Goal: Check status: Check status

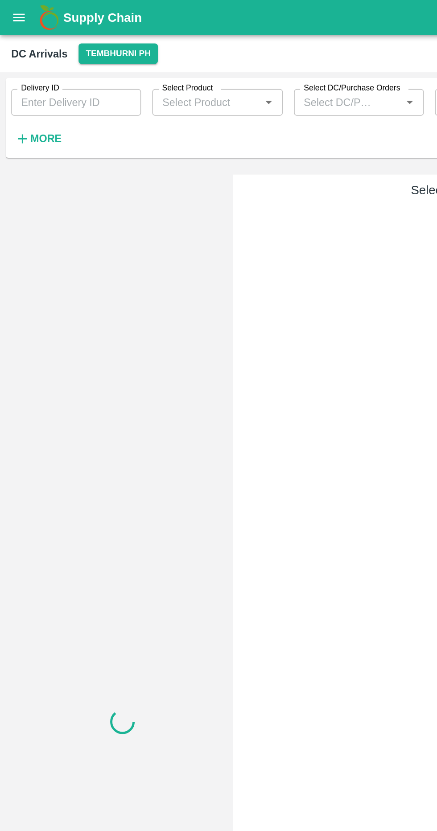
click at [37, 85] on button "More" at bounding box center [24, 88] width 34 height 15
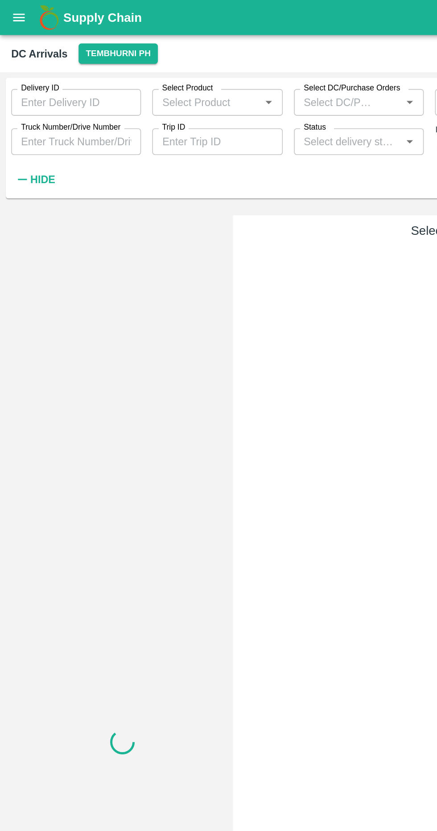
click at [62, 78] on label "Truck Number/Drive Number" at bounding box center [44, 81] width 63 height 7
click at [62, 82] on input "Truck Number/Drive Number" at bounding box center [48, 90] width 82 height 17
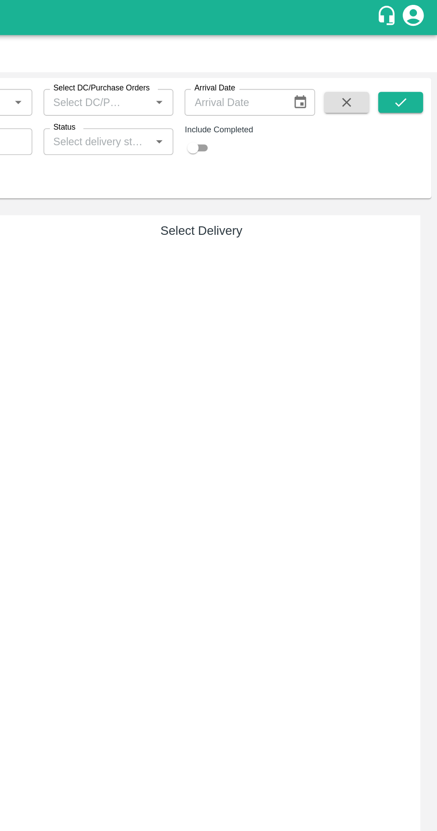
click at [423, 62] on button "submit" at bounding box center [413, 64] width 29 height 13
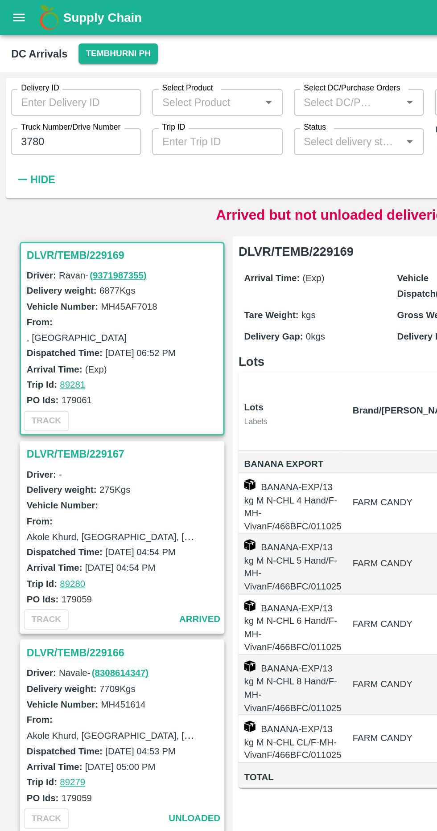
click at [68, 159] on h3 "DLVR/TEMB/229169" at bounding box center [79, 162] width 124 height 12
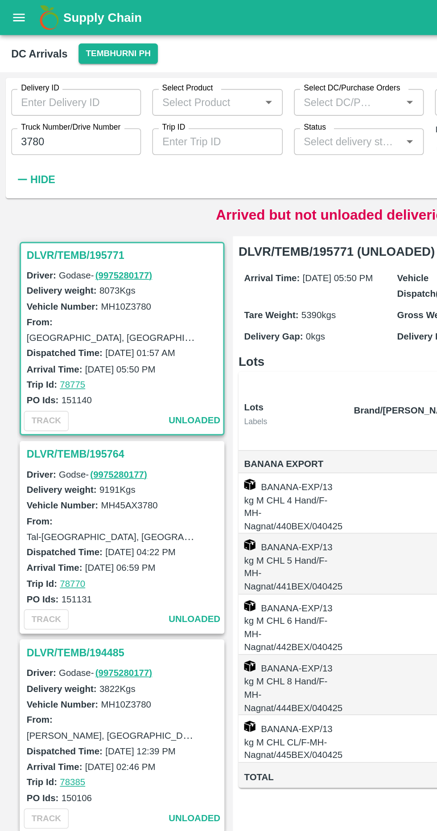
click at [86, 86] on input "3780" at bounding box center [48, 90] width 82 height 17
type input "3"
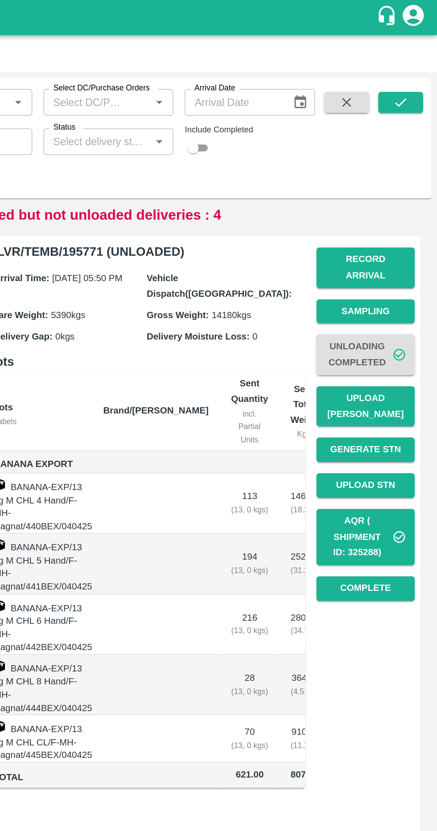
click at [376, 61] on icon "button" at bounding box center [379, 65] width 10 height 10
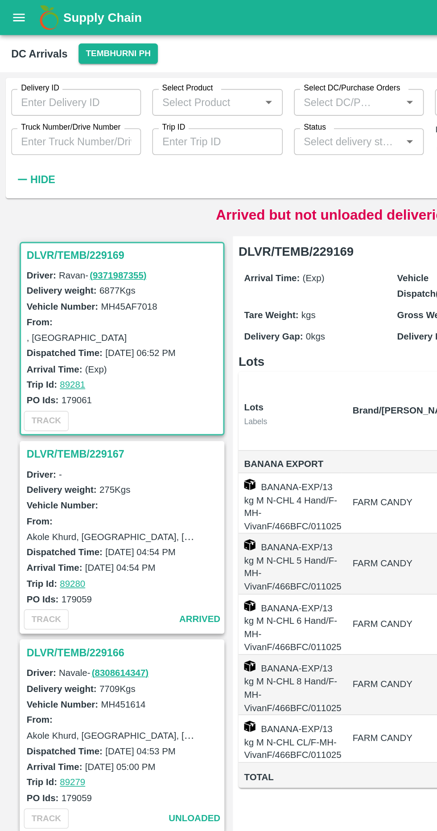
click at [70, 93] on input "Truck Number/Drive Number" at bounding box center [48, 90] width 82 height 17
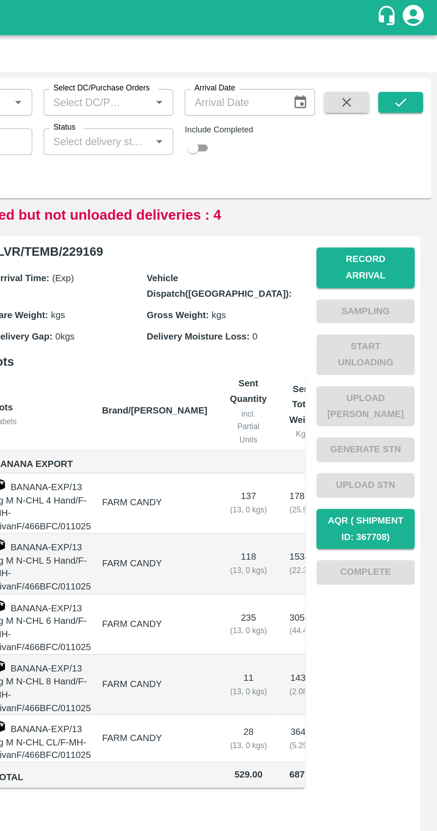
type input "MH 10 Z 3780"
click at [422, 66] on button "submit" at bounding box center [413, 64] width 29 height 13
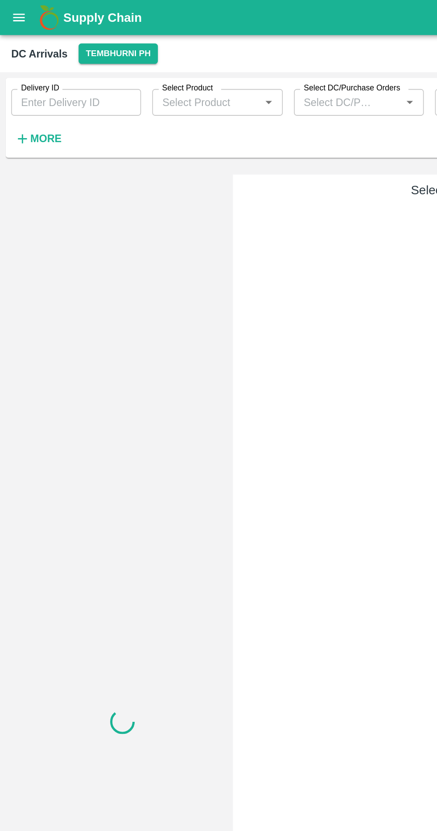
click at [37, 94] on h6 "More" at bounding box center [29, 88] width 20 height 12
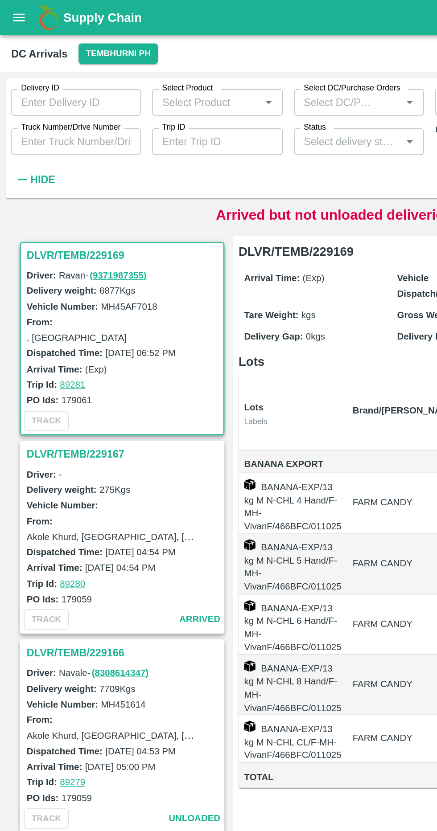
click at [59, 91] on input "Truck Number/Drive Number" at bounding box center [48, 90] width 82 height 17
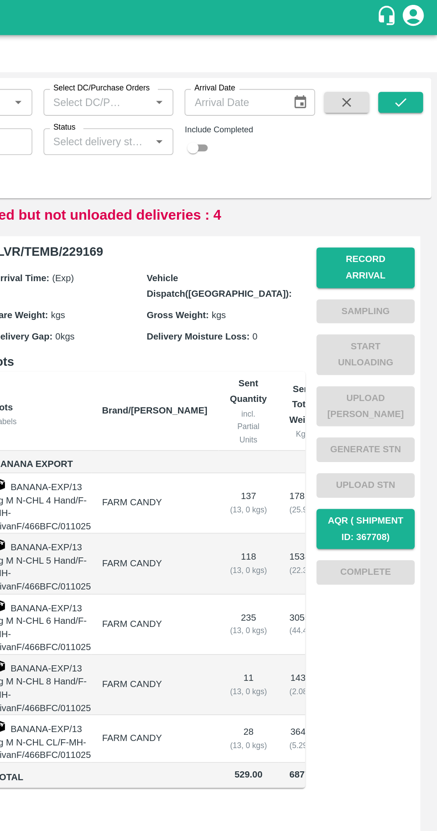
type input "3780"
click at [414, 65] on icon "submit" at bounding box center [414, 65] width 10 height 10
